Goal: Task Accomplishment & Management: Use online tool/utility

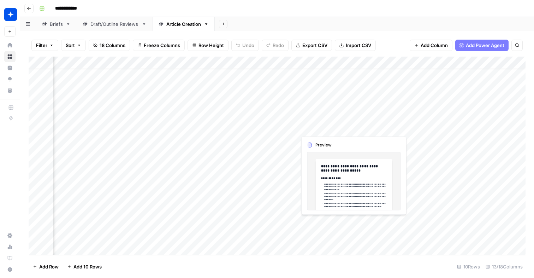
scroll to position [9, 415]
click at [318, 125] on div "Add Column" at bounding box center [277, 155] width 497 height 198
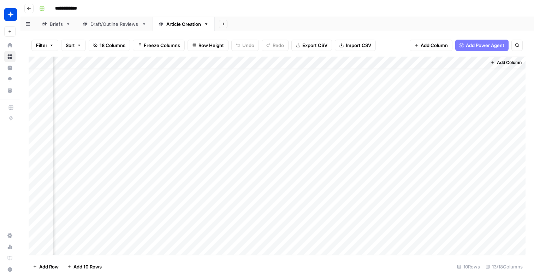
scroll to position [9, 411]
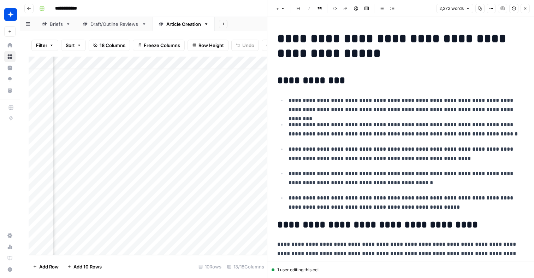
click at [332, 172] on p "**********" at bounding box center [406, 178] width 236 height 18
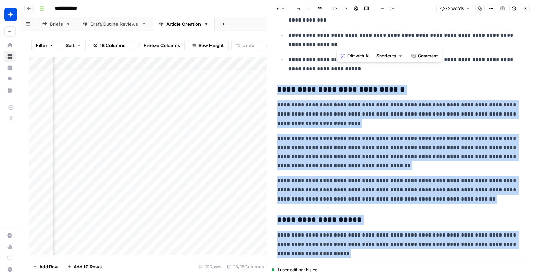
scroll to position [1011, 0]
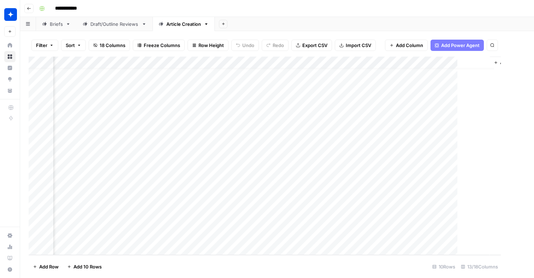
scroll to position [9, 406]
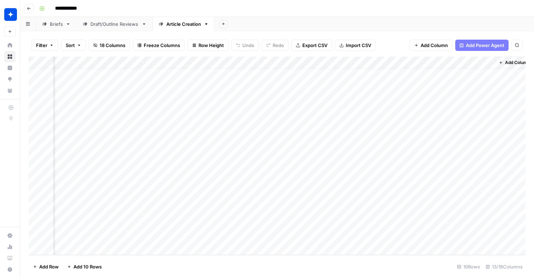
drag, startPoint x: 494, startPoint y: 125, endPoint x: 331, endPoint y: 125, distance: 163.5
click at [331, 125] on div "Add Column" at bounding box center [277, 155] width 497 height 198
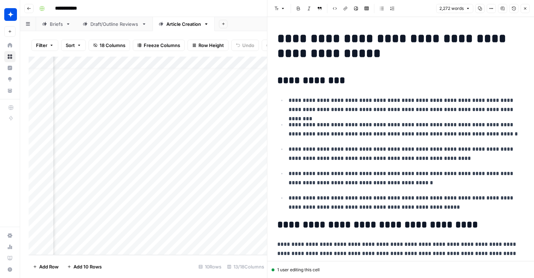
click at [339, 169] on p "**********" at bounding box center [406, 178] width 236 height 18
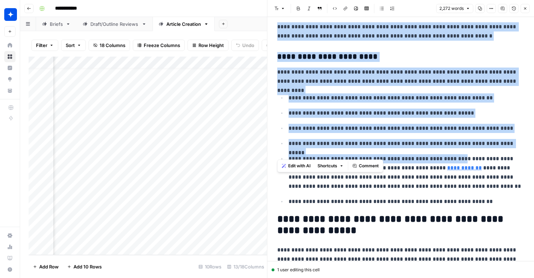
scroll to position [1554, 0]
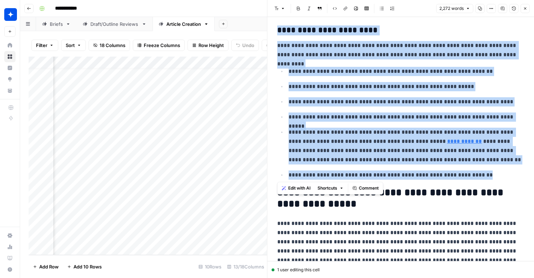
drag, startPoint x: 278, startPoint y: 52, endPoint x: 496, endPoint y: 178, distance: 252.4
click at [306, 189] on span "Edit with AI" at bounding box center [299, 188] width 22 height 6
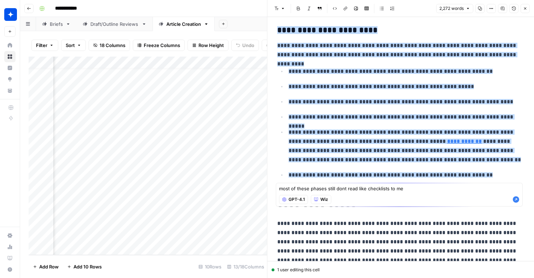
type textarea "most of these phases still dont read like checklists to me"
click at [518, 198] on icon "button" at bounding box center [516, 199] width 6 height 6
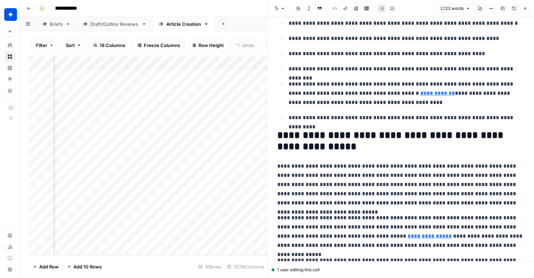
scroll to position [1497, 0]
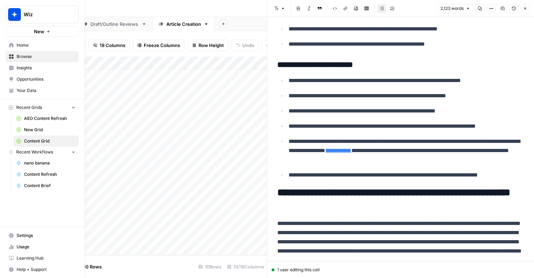
click at [40, 127] on span "New Grid" at bounding box center [50, 129] width 52 height 6
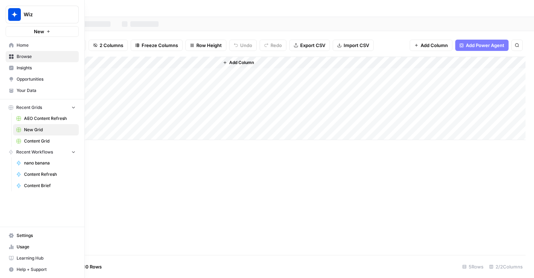
click at [32, 49] on link "Home" at bounding box center [42, 45] width 73 height 11
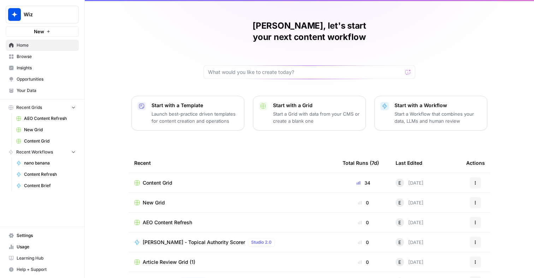
scroll to position [47, 0]
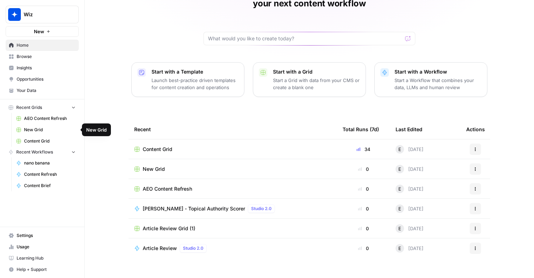
click at [40, 141] on span "Content Grid" at bounding box center [50, 141] width 52 height 6
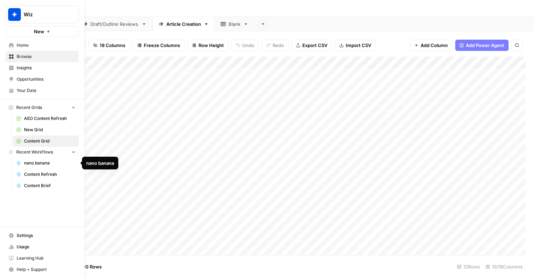
click at [35, 173] on span "Content Refresh" at bounding box center [50, 174] width 52 height 6
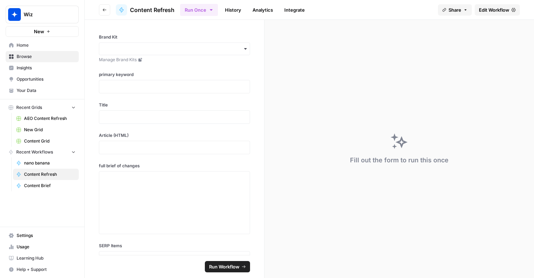
click at [480, 13] on span "Edit Workflow" at bounding box center [494, 9] width 30 height 7
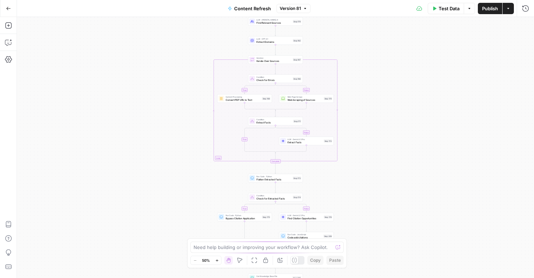
click at [511, 11] on button "Actions" at bounding box center [507, 8] width 11 height 11
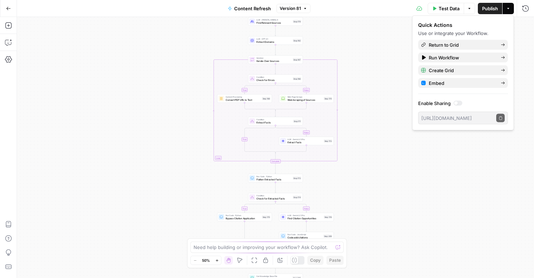
drag, startPoint x: 475, startPoint y: 73, endPoint x: 469, endPoint y: 92, distance: 20.1
click at [469, 92] on div "Quick Actions Use or integrate your Workflow. Return to Grid Run Workflow Creat…" at bounding box center [463, 73] width 90 height 103
click at [465, 45] on span "Return to Grid" at bounding box center [462, 44] width 66 height 7
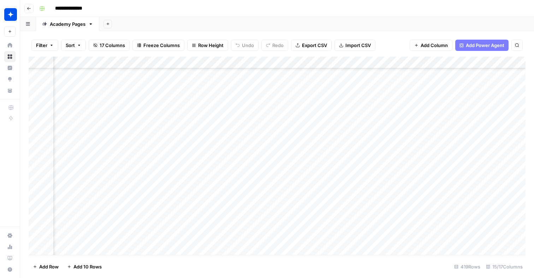
scroll to position [4855, 723]
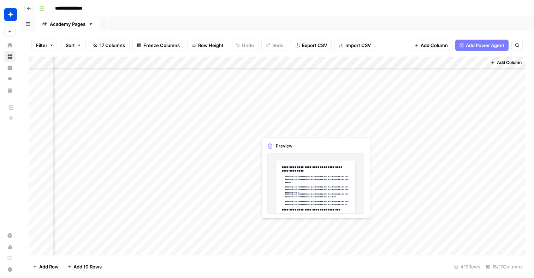
click at [272, 227] on div "Add Column" at bounding box center [277, 155] width 497 height 198
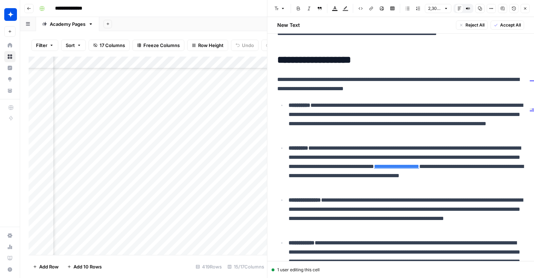
scroll to position [4855, 631]
click at [160, 228] on div "Add Column" at bounding box center [148, 155] width 238 height 198
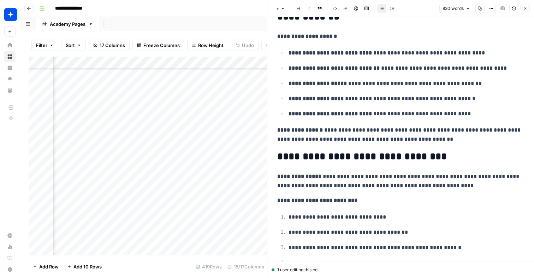
scroll to position [66, 0]
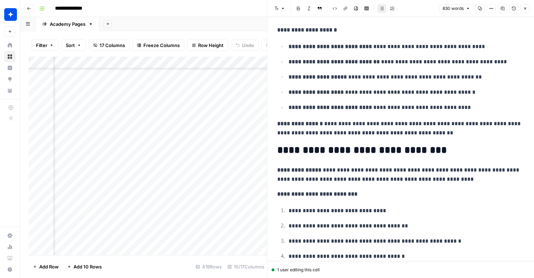
click at [110, 226] on div "Add Column" at bounding box center [148, 155] width 238 height 198
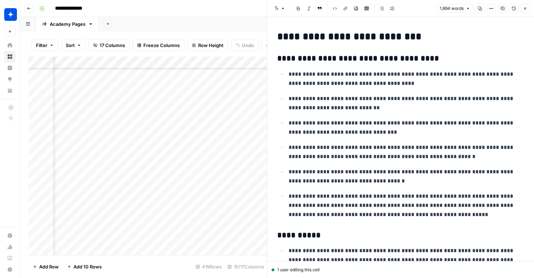
click at [140, 242] on div "Add Column" at bounding box center [148, 155] width 238 height 198
click at [131, 224] on div "Add Column" at bounding box center [148, 155] width 238 height 198
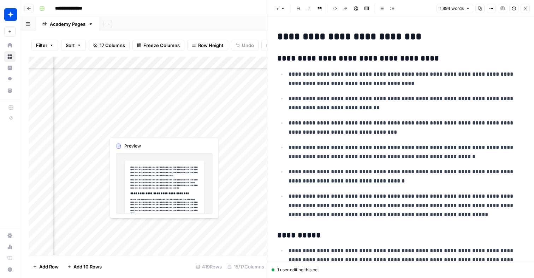
click at [131, 224] on div "Add Column" at bounding box center [148, 155] width 238 height 198
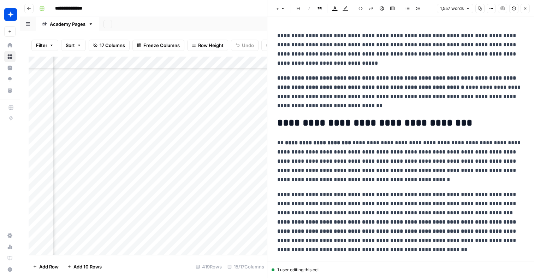
scroll to position [4855, 504]
click at [183, 222] on div "Add Column" at bounding box center [148, 155] width 238 height 198
click at [209, 242] on div "Add Column" at bounding box center [148, 155] width 238 height 198
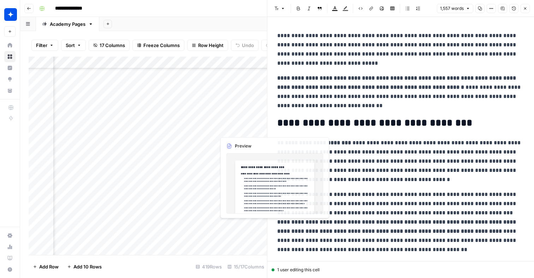
scroll to position [4855, 610]
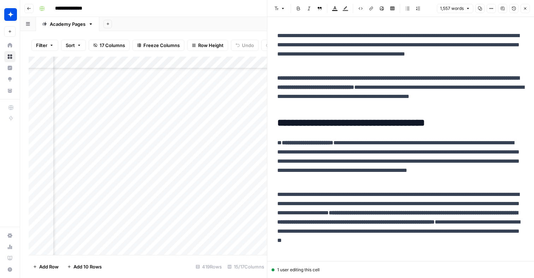
click at [199, 224] on div "Add Column" at bounding box center [148, 155] width 238 height 198
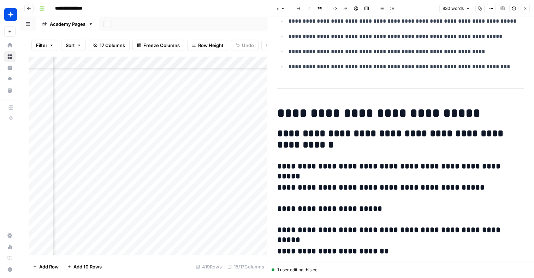
scroll to position [4855, 789]
click at [215, 224] on div at bounding box center [205, 225] width 65 height 13
click at [205, 224] on div at bounding box center [205, 225] width 65 height 13
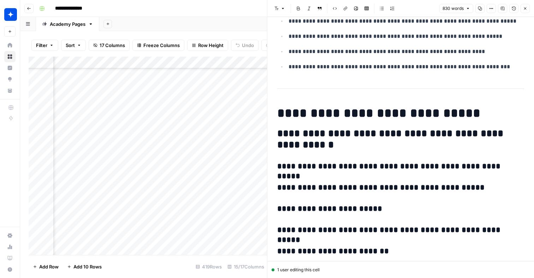
click at [205, 224] on div at bounding box center [205, 225] width 65 height 13
click at [222, 227] on div at bounding box center [205, 225] width 65 height 13
click at [214, 225] on div at bounding box center [205, 225] width 65 height 13
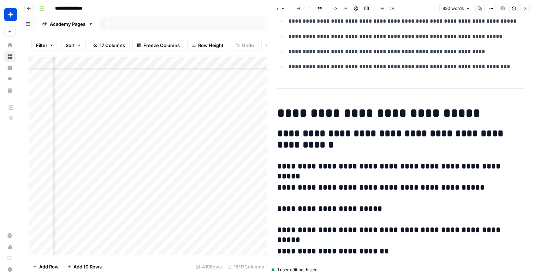
click at [214, 225] on div at bounding box center [205, 225] width 65 height 13
click at [208, 212] on div "Add Column" at bounding box center [148, 155] width 238 height 198
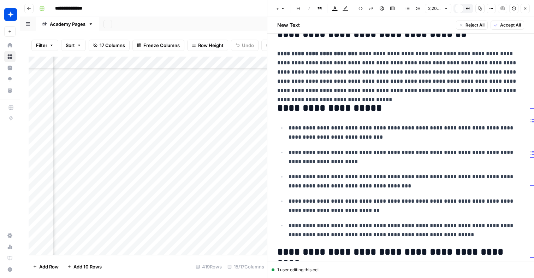
scroll to position [4855, 700]
click at [412, 153] on p "**********" at bounding box center [406, 157] width 236 height 18
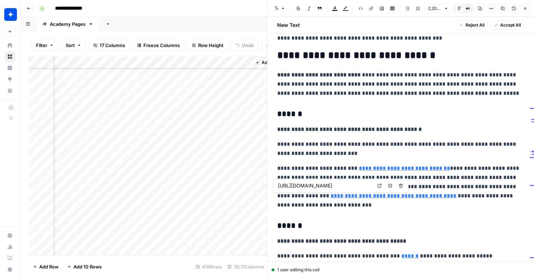
scroll to position [4855, 959]
